Goal: Transaction & Acquisition: Purchase product/service

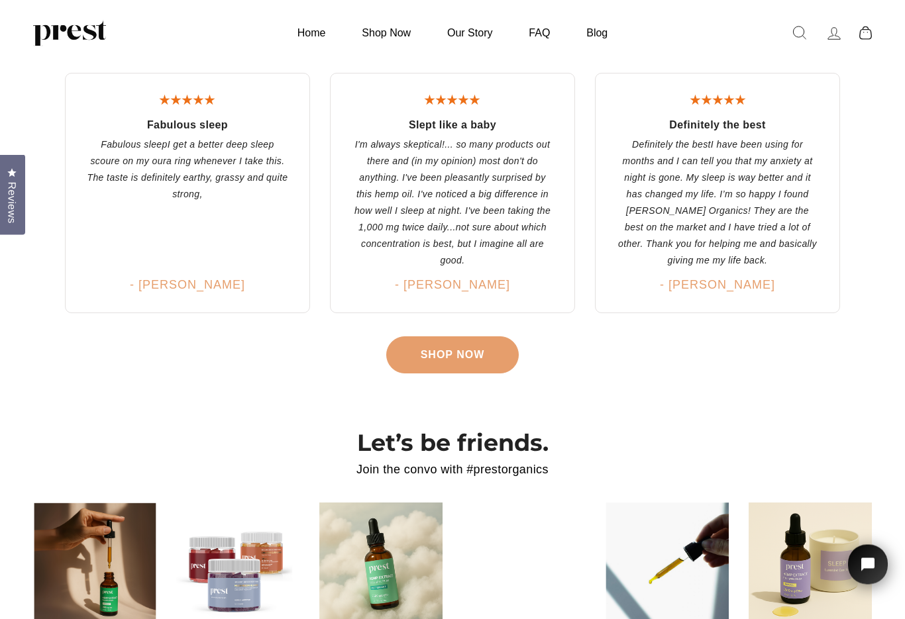
scroll to position [2268, 0]
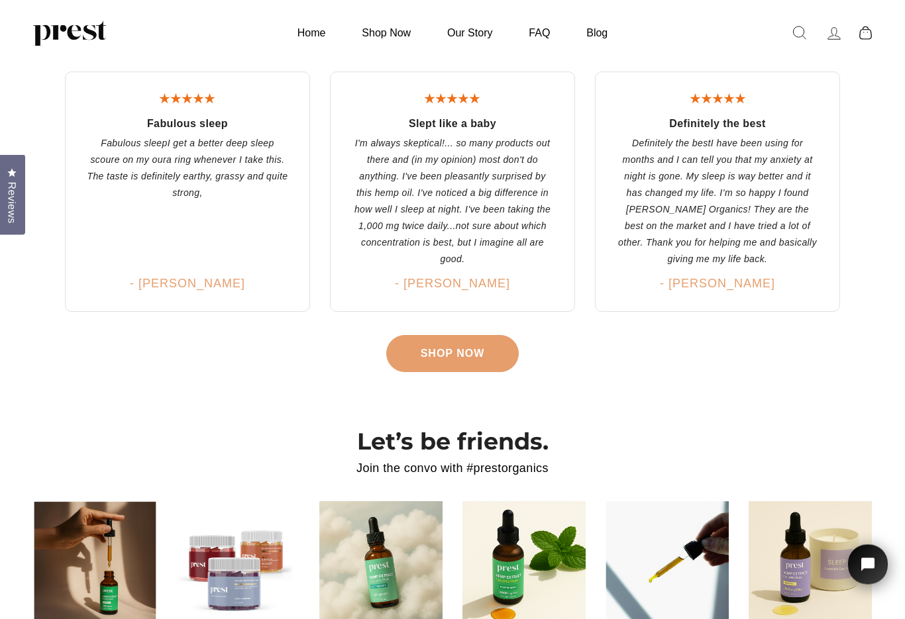
click at [242, 578] on img at bounding box center [237, 563] width 123 height 123
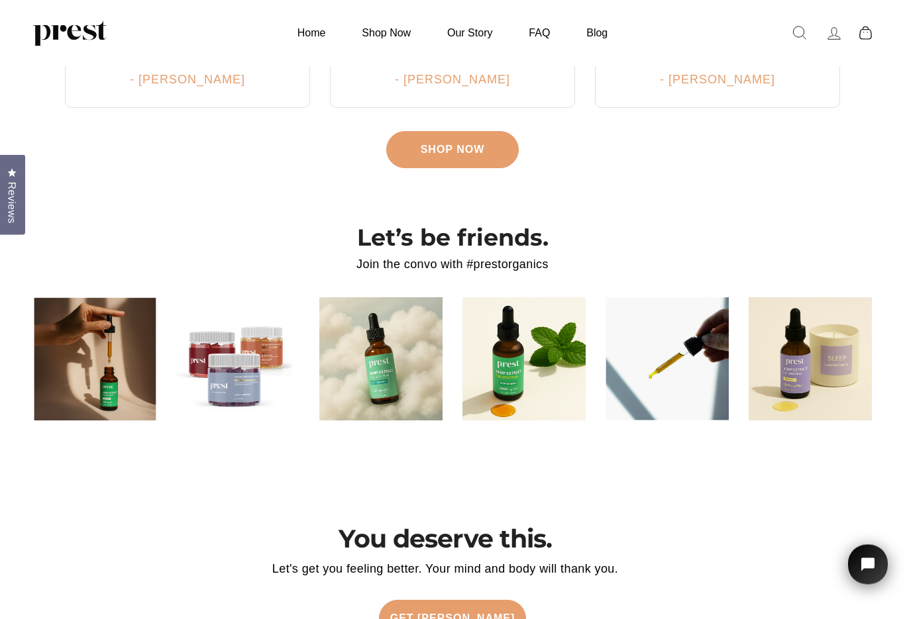
scroll to position [2476, 0]
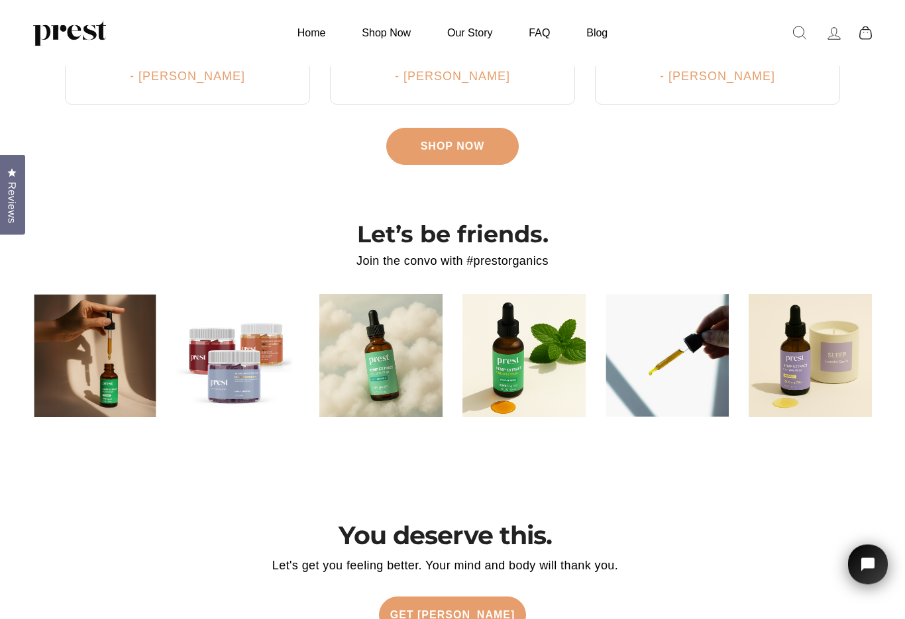
click at [242, 352] on img at bounding box center [237, 356] width 123 height 123
click at [460, 603] on link "Get Prest" at bounding box center [453, 615] width 148 height 37
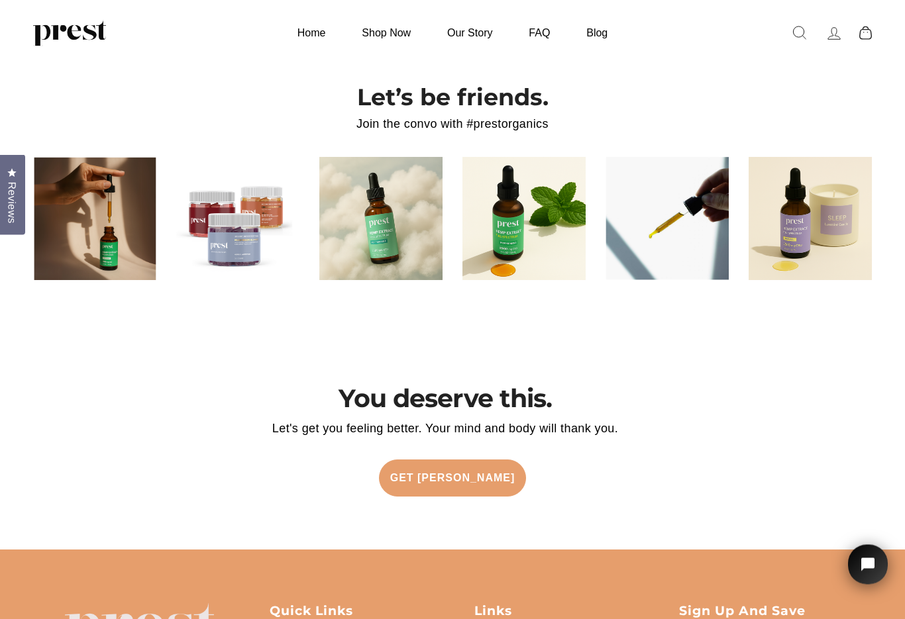
scroll to position [2613, 0]
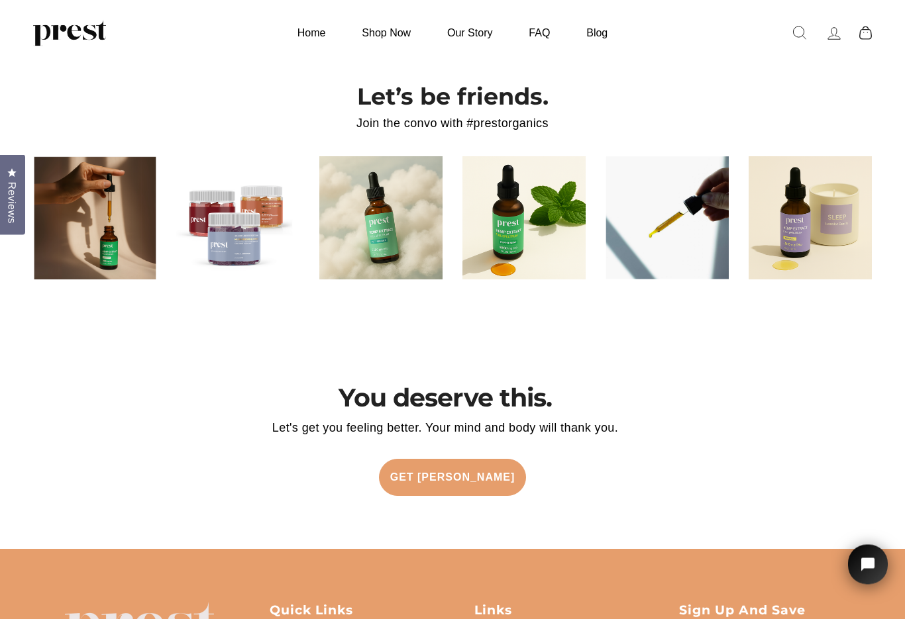
click at [231, 228] on img at bounding box center [237, 218] width 123 height 123
click at [243, 210] on img at bounding box center [237, 218] width 123 height 123
click at [467, 459] on link "Get Prest" at bounding box center [453, 477] width 148 height 37
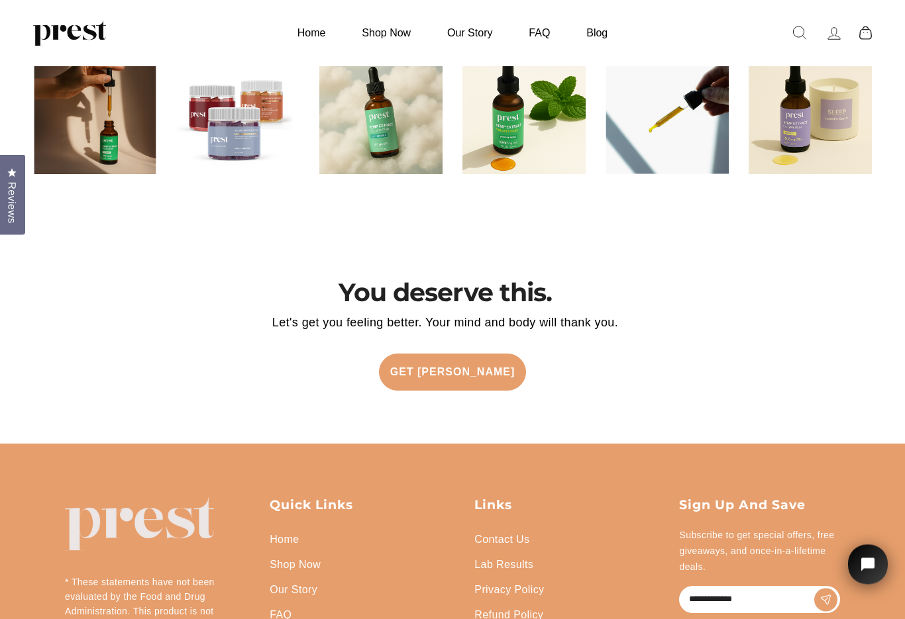
scroll to position [2721, 0]
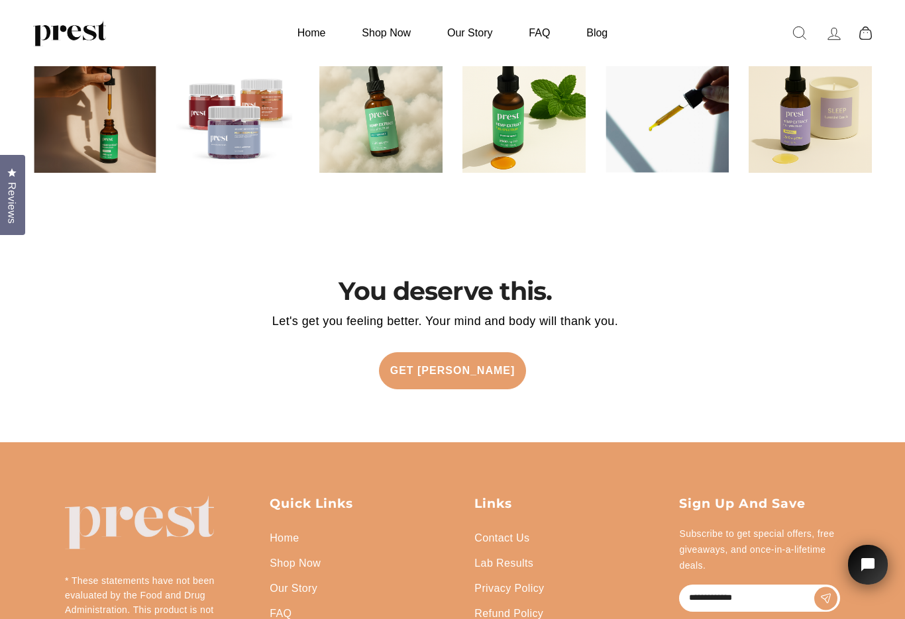
click at [442, 364] on link "Get Prest" at bounding box center [453, 370] width 148 height 37
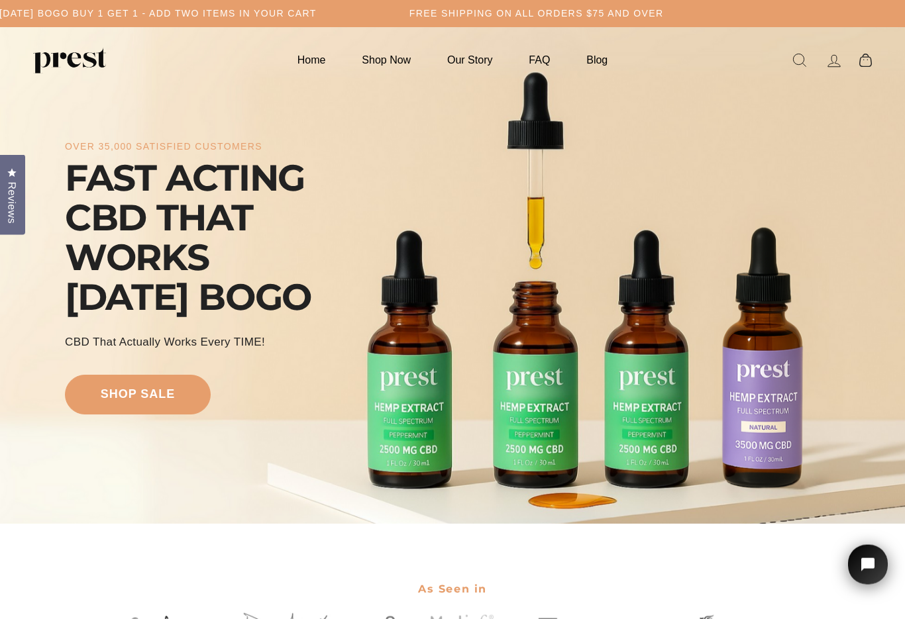
scroll to position [26, 0]
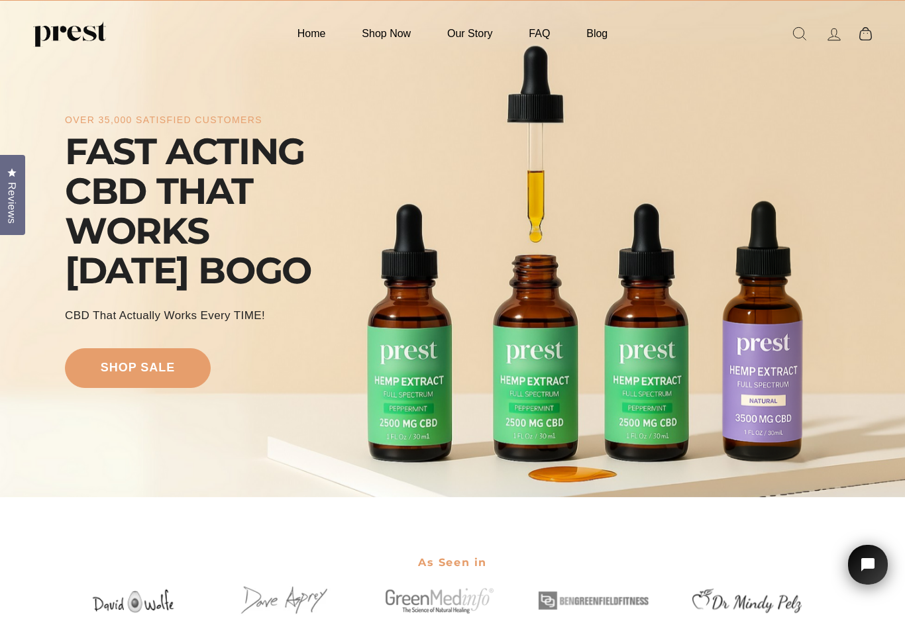
click at [379, 35] on link "Shop Now" at bounding box center [386, 34] width 82 height 26
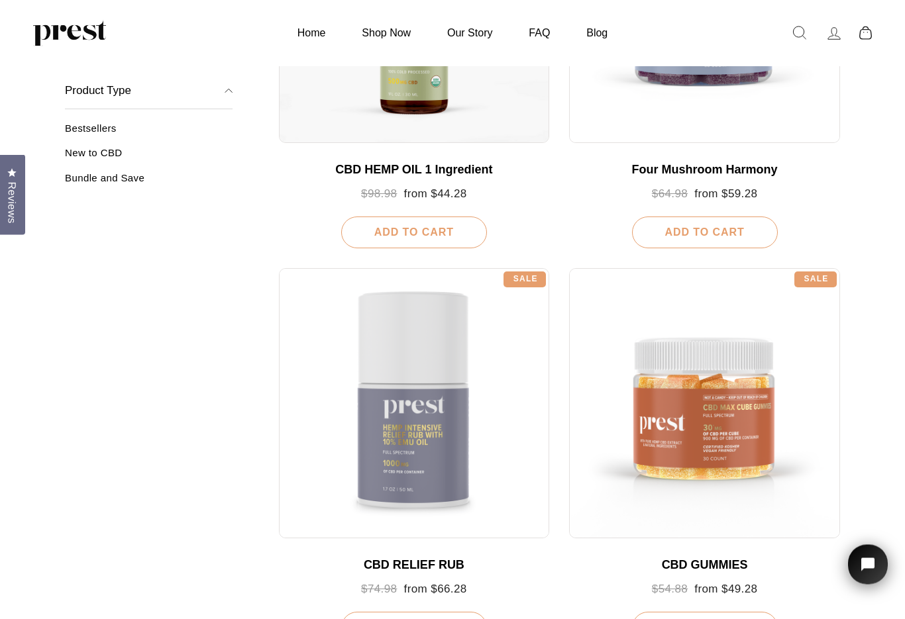
scroll to position [381, 0]
click at [723, 413] on div at bounding box center [704, 403] width 271 height 271
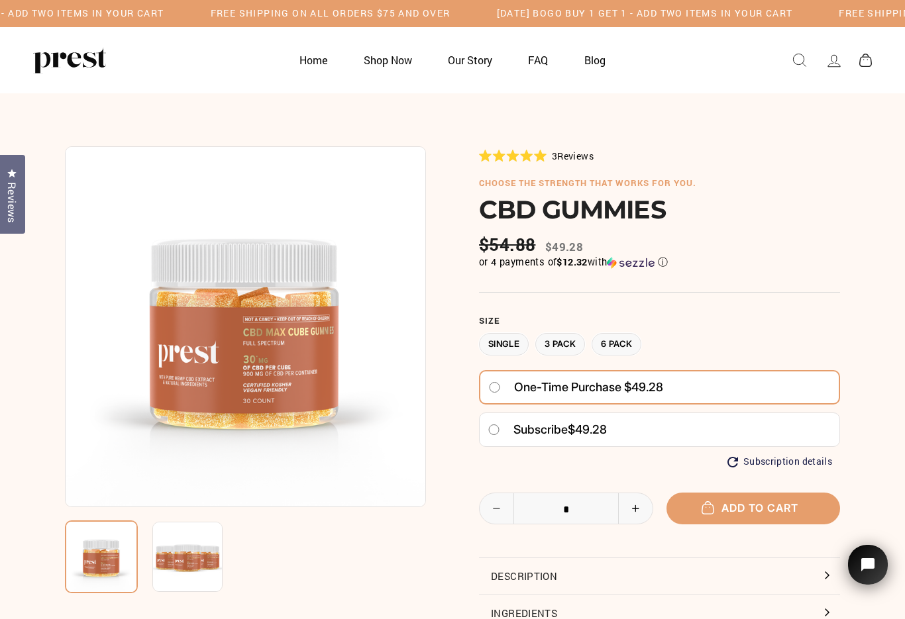
click at [558, 333] on label "3 Pack" at bounding box center [560, 344] width 50 height 23
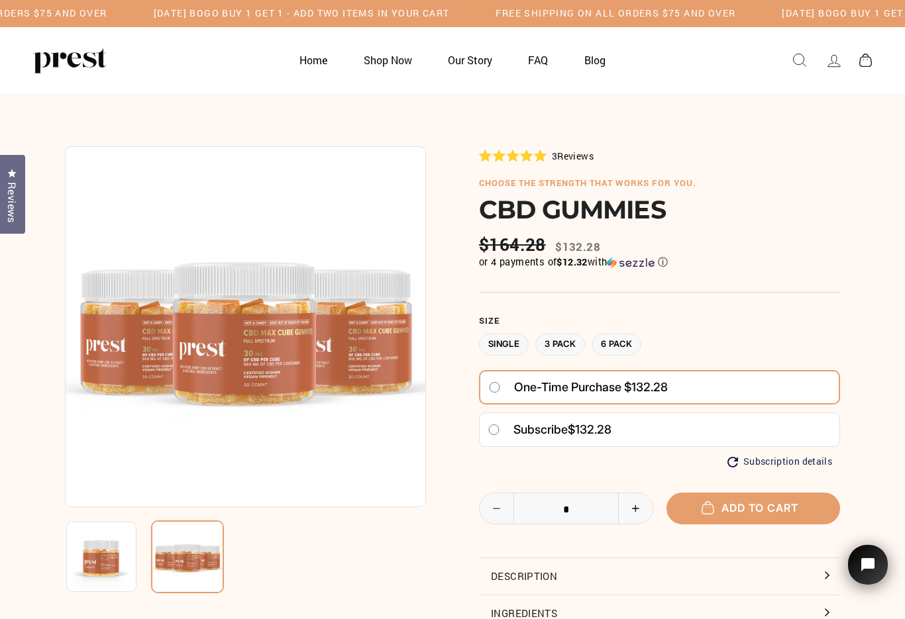
click at [506, 335] on label "Single" at bounding box center [504, 344] width 50 height 23
click at [748, 503] on button "Add to cart" at bounding box center [753, 508] width 174 height 31
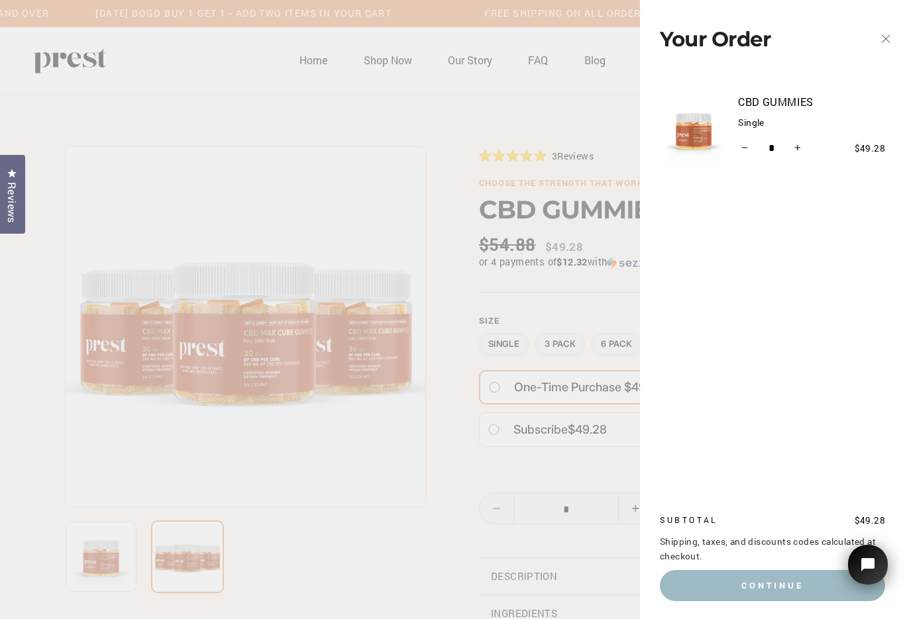
click at [772, 581] on button "Continue" at bounding box center [772, 585] width 225 height 30
